Goal: Communication & Community: Share content

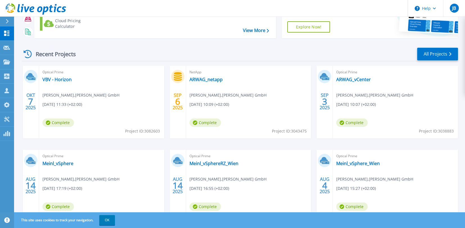
scroll to position [28, 0]
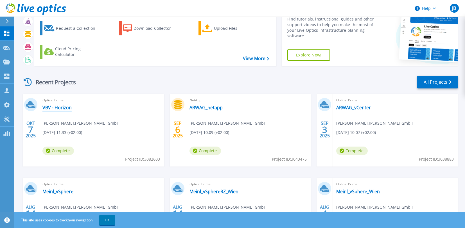
click at [57, 107] on link "VBV - Horizon" at bounding box center [56, 108] width 29 height 6
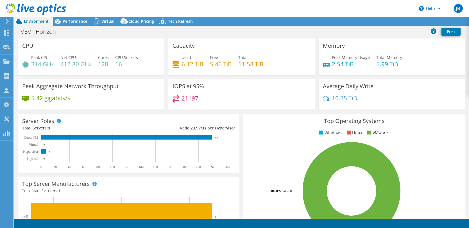
select select "USD"
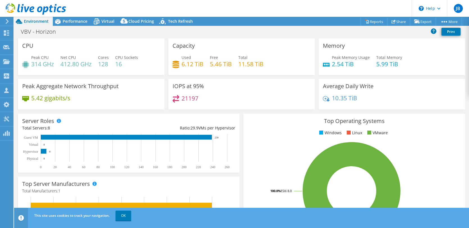
click at [73, 23] on span "Performance" at bounding box center [75, 21] width 25 height 5
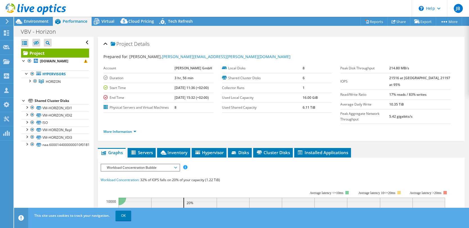
click at [43, 21] on span "Environment" at bounding box center [36, 21] width 25 height 5
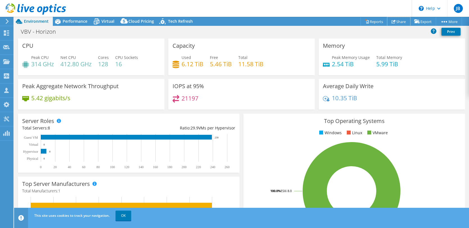
click at [398, 21] on link "Share" at bounding box center [398, 21] width 23 height 9
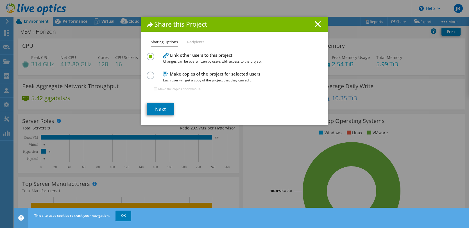
click at [183, 75] on h4 "Make copies of the project for selected users Each user will get a copy of the …" at bounding box center [233, 77] width 140 height 13
click at [149, 73] on label at bounding box center [152, 72] width 10 height 1
click at [0, 0] on input "radio" at bounding box center [0, 0] width 0 height 0
click at [149, 54] on label at bounding box center [152, 53] width 10 height 1
click at [0, 0] on input "radio" at bounding box center [0, 0] width 0 height 0
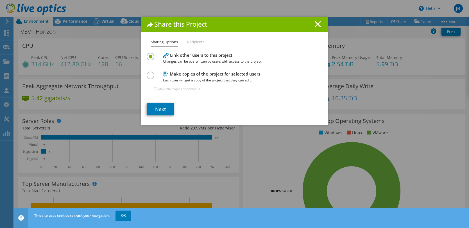
click at [191, 41] on li "Recipients" at bounding box center [195, 42] width 17 height 7
click at [155, 109] on link "Next" at bounding box center [161, 109] width 28 height 12
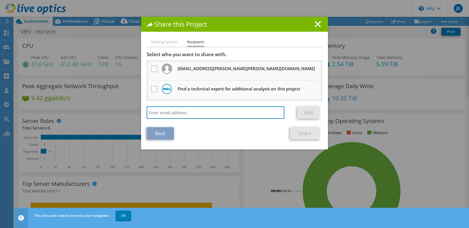
click at [193, 113] on input "search" at bounding box center [216, 112] width 138 height 12
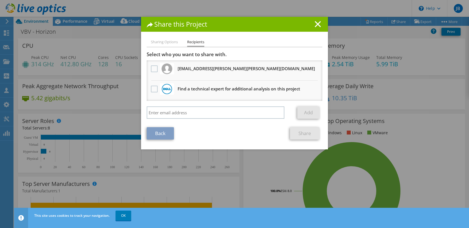
click at [440, 55] on div "Share this Project Sharing Options Recipients Link other users to this project …" at bounding box center [234, 114] width 469 height 194
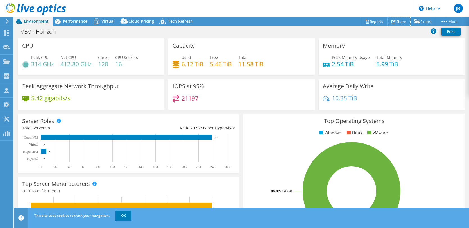
click at [401, 22] on link "Share" at bounding box center [398, 21] width 23 height 9
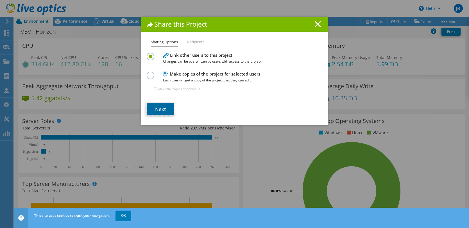
click at [160, 108] on link "Next" at bounding box center [161, 109] width 28 height 12
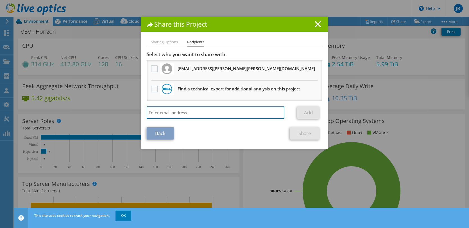
click at [189, 113] on input "search" at bounding box center [216, 112] width 138 height 12
paste input "philipp.gandler@bechtle.com"
type input "philipp.gandler@bechtle.com"
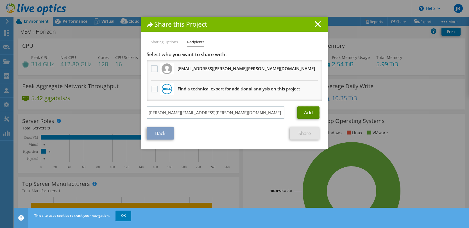
click at [305, 113] on link "Add" at bounding box center [308, 112] width 22 height 12
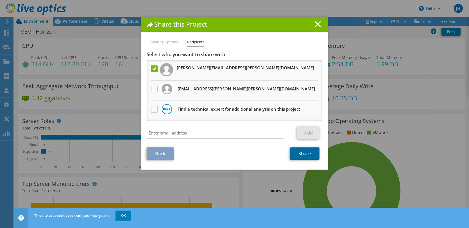
click at [300, 155] on link "Share" at bounding box center [304, 153] width 29 height 12
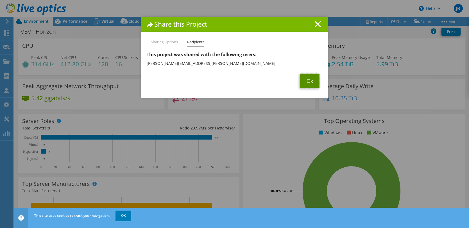
click at [311, 81] on link "Ok" at bounding box center [309, 81] width 19 height 15
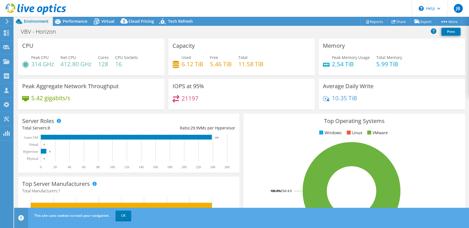
click at [78, 23] on span "Performance" at bounding box center [75, 21] width 25 height 5
